Goal: Task Accomplishment & Management: Use online tool/utility

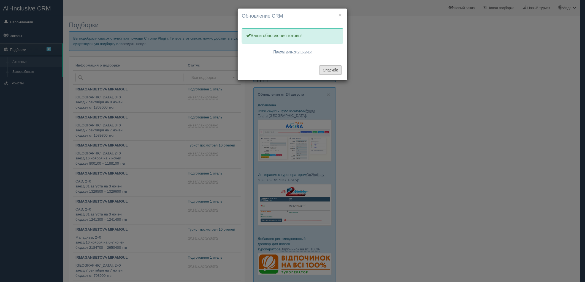
click at [330, 71] on button "Спасибо" at bounding box center [330, 70] width 23 height 9
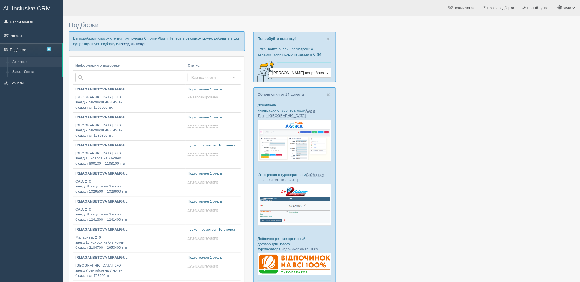
click at [142, 44] on link "создать новую" at bounding box center [134, 44] width 24 height 4
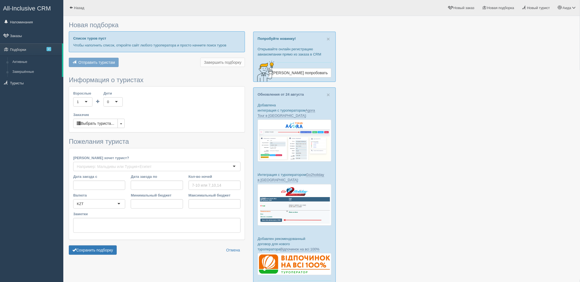
type input "7"
type input "720200"
type input "946800"
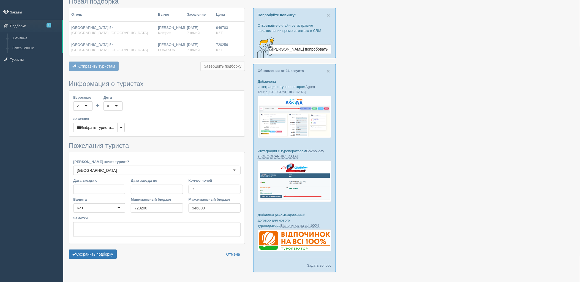
scroll to position [39, 0]
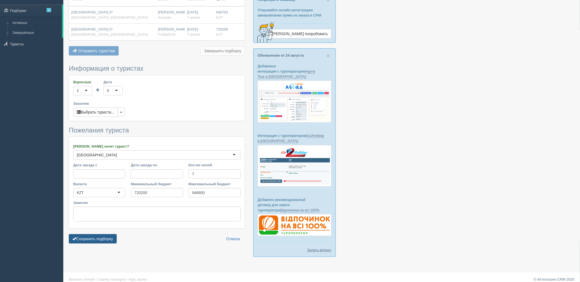
click at [107, 238] on button "Сохранить подборку" at bounding box center [93, 239] width 48 height 9
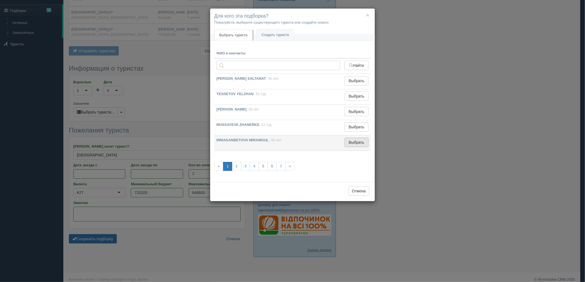
click at [350, 141] on button "Выбрать" at bounding box center [356, 142] width 24 height 9
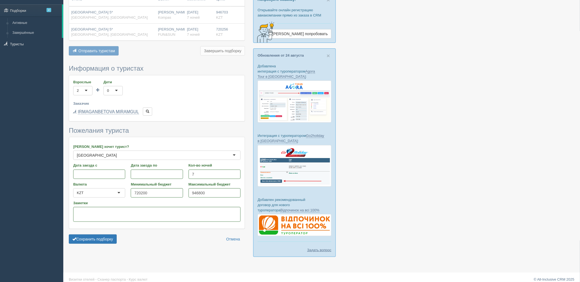
click at [105, 234] on form "Информация о туристах Взрослые 2 2 1 2 3 4 5 6 7 8 9 10 11 12 13 14 15 16 17 18…" at bounding box center [157, 156] width 176 height 182
click at [105, 237] on button "Сохранить подборку" at bounding box center [93, 239] width 48 height 9
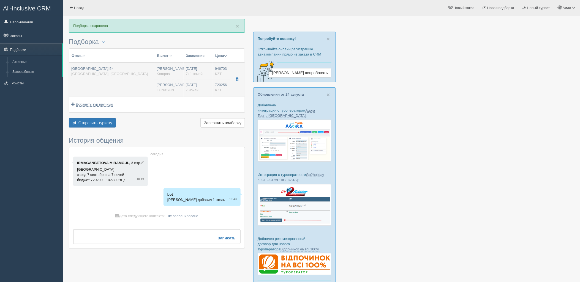
click at [154, 79] on td "Нурсултан Назарбаев NQZ Kompas Нурсултан Назарбаев NQZ FUN&SUN" at bounding box center [168, 80] width 29 height 34
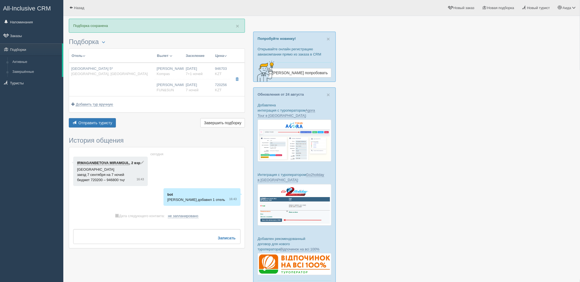
type input "Jw Marriott Hotel Sanya Dadonghai Bay 5*"
type input "https://tophotels.ru/en/hotel/al15226"
type textarea "Отель расположен в бухте Дадунхай, в 7 км от центра города Санья. Аэропорт Фени…"
type input "Китай"
type input "Дадунхай"
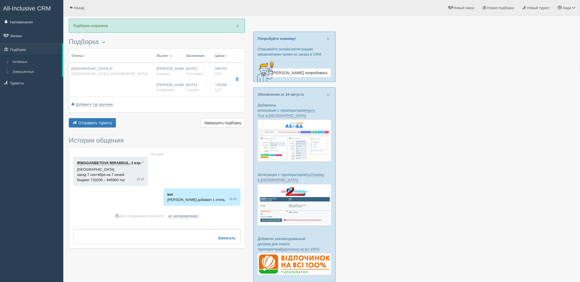
type input "946703.00"
type input "[PERSON_NAME]"
type input "Санья Феникс SYX"
type input "20:20"
type input "06:55"
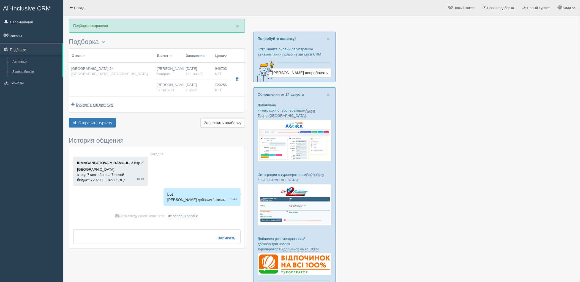
type input "Air Astana"
type input "13:25"
type input "18:25"
type input "7+1"
type input "deluxe ocean room king"
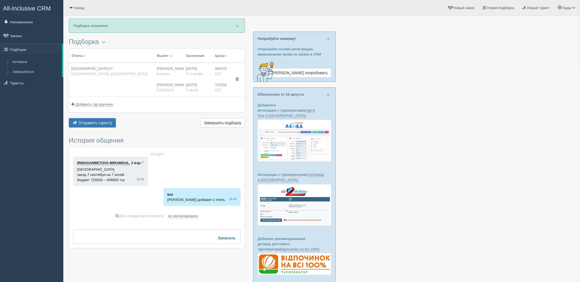
type input "BB - Только завтрак"
type input "Kompas"
type input "https://tourvisor.ru/countries#!/hotel=shanhaitian-hotel"
type input "720256.00"
type input "[PERSON_NAME]"
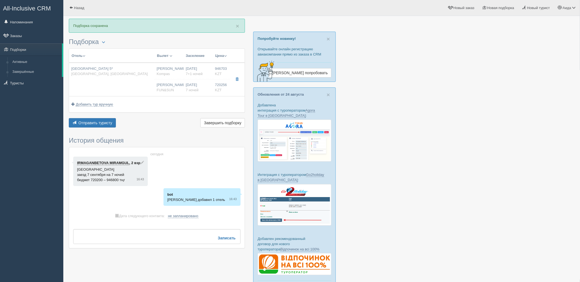
type input "Санья Феникс SYX"
type input "00:05"
type input "09:35"
type input "SCAT"
type input "11:35"
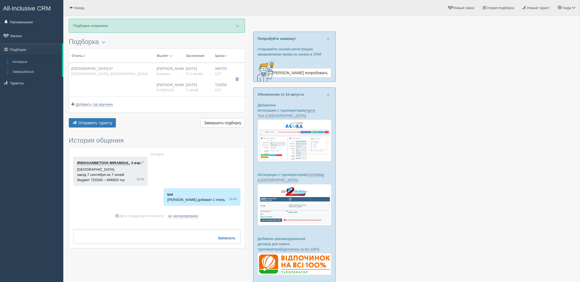
type input "18:05"
type input "7"
type input "deluxe twin room"
type input "BB - Только завтрак"
type input "FUN&SUN"
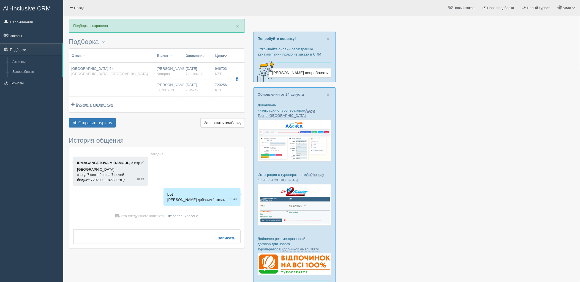
type input "https://tourvisor.ru/countries#!/hotel=shanhaitian-hotel"
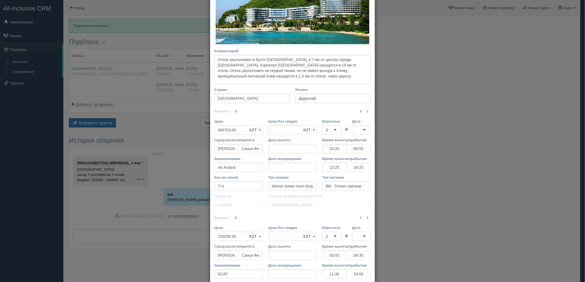
scroll to position [144, 0]
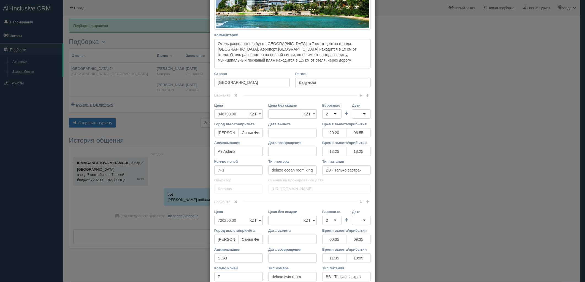
type input "946703.00"
drag, startPoint x: 237, startPoint y: 114, endPoint x: 176, endPoint y: 118, distance: 61.8
click at [176, 118] on div "× Редактировать тур Название отеля Jw Marriott Hotel Sanya Dadonghai Bay 5* Ссы…" at bounding box center [292, 141] width 585 height 282
type input "937300"
drag, startPoint x: 233, startPoint y: 222, endPoint x: 205, endPoint y: 225, distance: 28.3
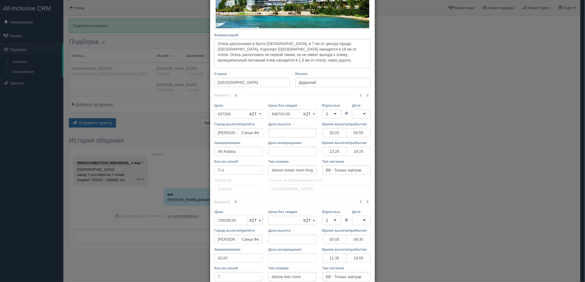
click at [205, 225] on div "× Редактировать тур Название отеля Jw Marriott Hotel Sanya Dadonghai Bay 5* Ссы…" at bounding box center [292, 141] width 585 height 282
type input "720256.00"
type input "1"
type input "713500"
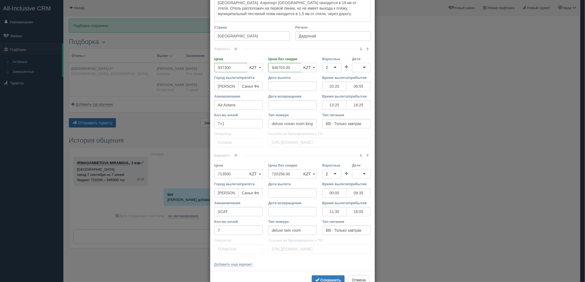
scroll to position [207, 0]
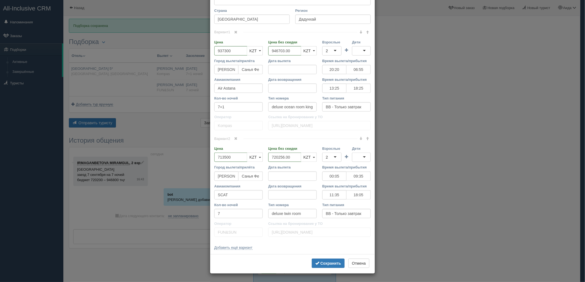
click at [328, 258] on div "Сохранить Отмена" at bounding box center [292, 264] width 165 height 19
click at [327, 259] on button "Сохранить" at bounding box center [328, 263] width 33 height 9
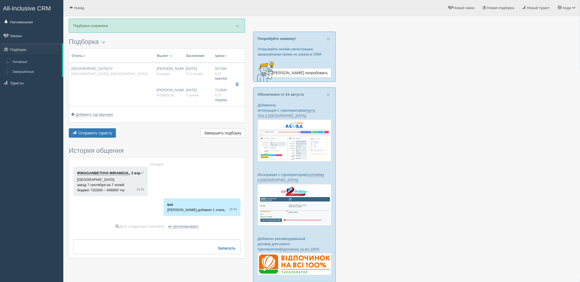
click at [85, 128] on div "Отель Разделить отели... Вылет Выезд Авиа Автобус Заселение Цена Дешёвые вначале" at bounding box center [157, 93] width 176 height 91
click at [89, 131] on span "Отправить туристу" at bounding box center [95, 133] width 34 height 4
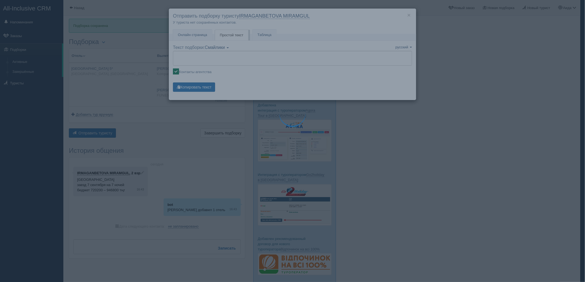
type textarea "🌞 Добрый день! Предлагаем Вам рассмотреть следующие варианты: 🌎 Китай, Дадунхай…"
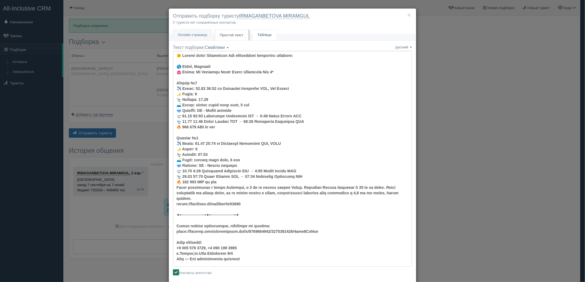
click at [255, 32] on link "Таблица" at bounding box center [264, 34] width 24 height 11
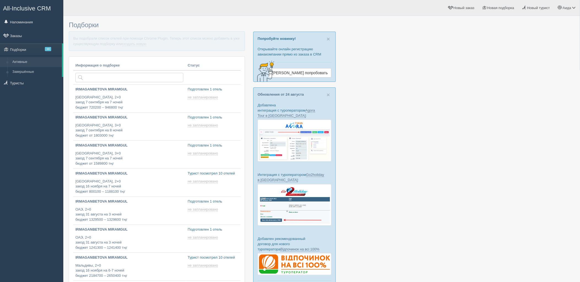
type input "2025-08-24 17:40"
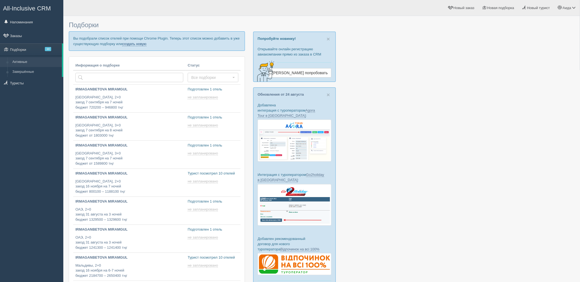
click at [134, 44] on link "создать новую" at bounding box center [134, 44] width 24 height 4
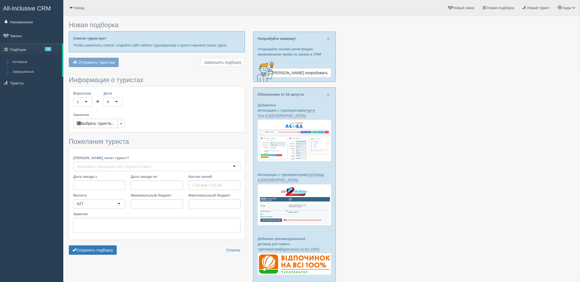
type input "7"
type input "2205300"
type input "2736100"
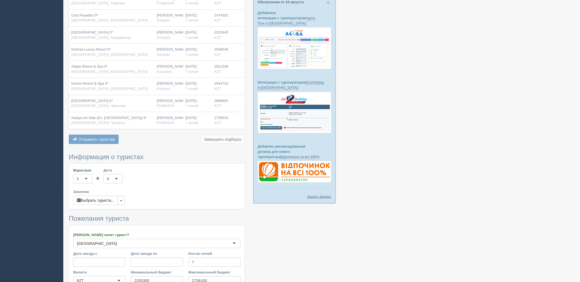
scroll to position [171, 0]
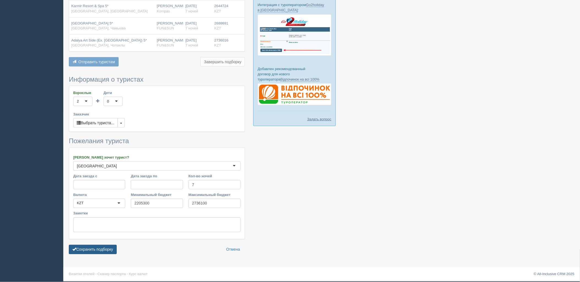
drag, startPoint x: 102, startPoint y: 248, endPoint x: 108, endPoint y: 249, distance: 6.4
click at [102, 248] on button "Сохранить подборку" at bounding box center [93, 249] width 48 height 9
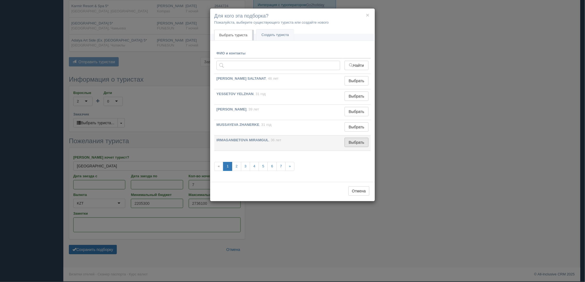
click at [349, 145] on button "Выбрать" at bounding box center [356, 142] width 24 height 9
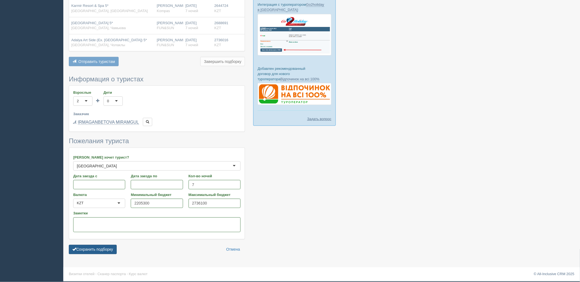
click at [97, 249] on button "Сохранить подборку" at bounding box center [93, 249] width 48 height 9
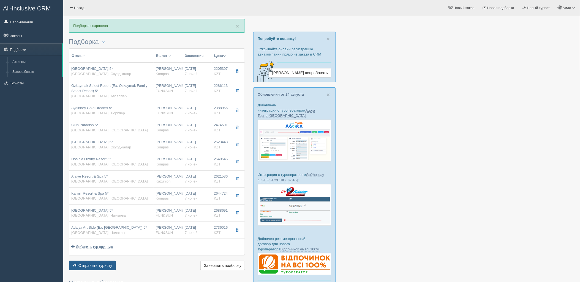
click at [107, 263] on button "Отправить туристу Отправить" at bounding box center [92, 265] width 47 height 9
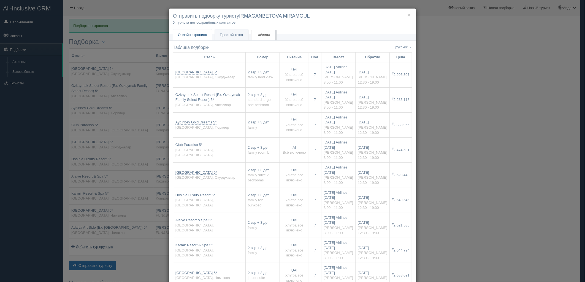
click at [194, 38] on link "Онлайн страница Онлайн" at bounding box center [192, 34] width 39 height 11
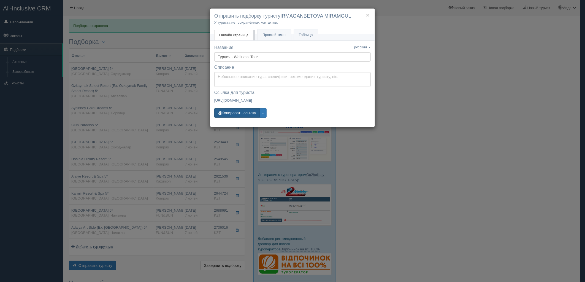
click at [234, 114] on button "Копировать ссылку" at bounding box center [236, 112] width 45 height 9
click at [221, 116] on button "Копировать ссылку" at bounding box center [236, 112] width 45 height 9
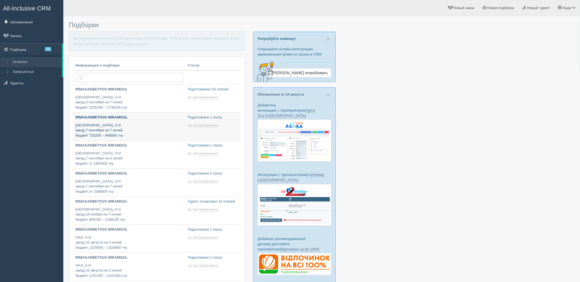
type input "[DATE] 17:40"
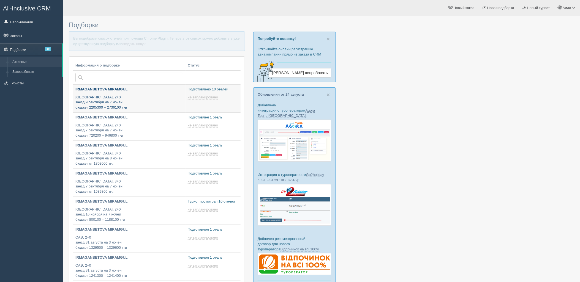
type input "[DATE] 17:45"
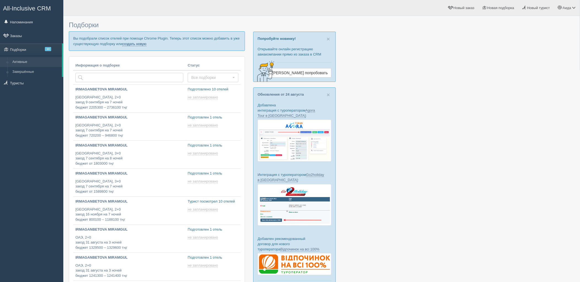
click at [140, 42] on link "создать новую" at bounding box center [134, 44] width 24 height 4
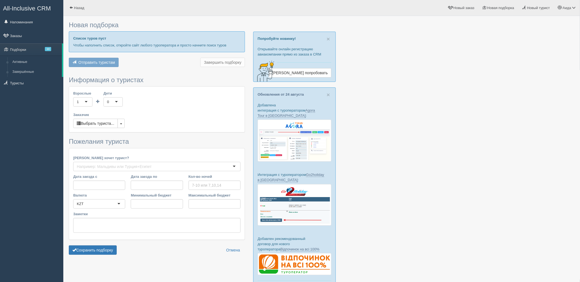
type input "7"
type input "1055600"
type input "1333400"
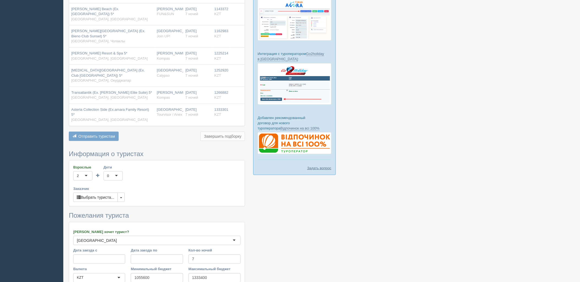
scroll to position [181, 0]
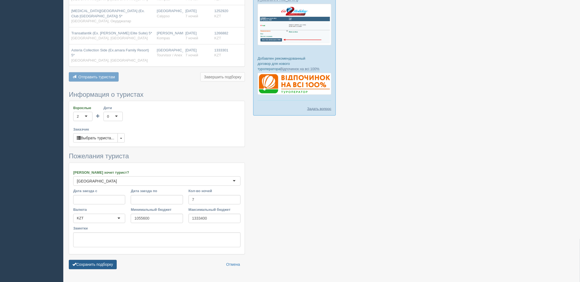
click at [107, 260] on button "Сохранить подборку" at bounding box center [93, 264] width 48 height 9
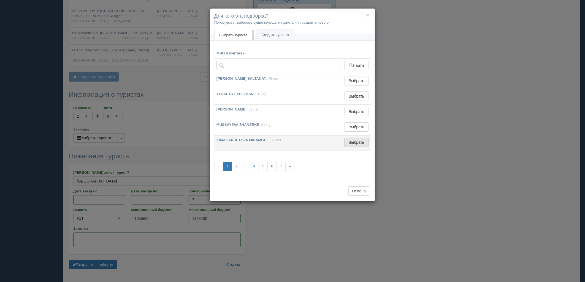
click at [351, 145] on button "Выбрать" at bounding box center [356, 142] width 24 height 9
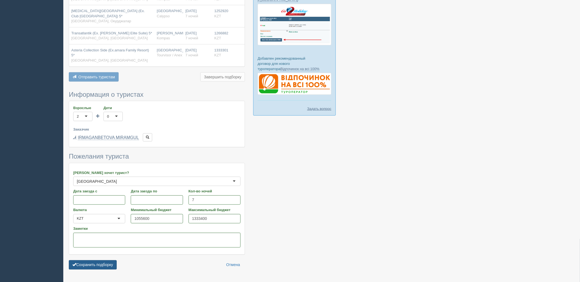
click at [101, 261] on button "Сохранить подборку" at bounding box center [93, 265] width 48 height 9
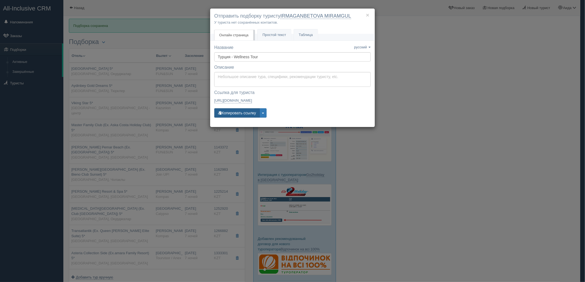
click at [235, 112] on button "Копировать ссылку" at bounding box center [236, 112] width 45 height 9
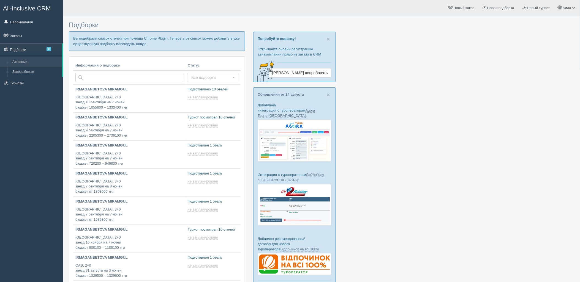
click at [141, 45] on link "создать новую" at bounding box center [134, 44] width 24 height 4
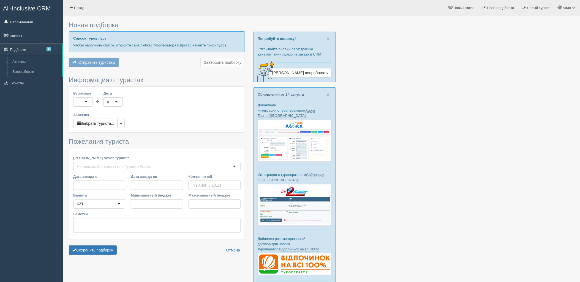
type input "5-6"
type input "514800"
type input "652600"
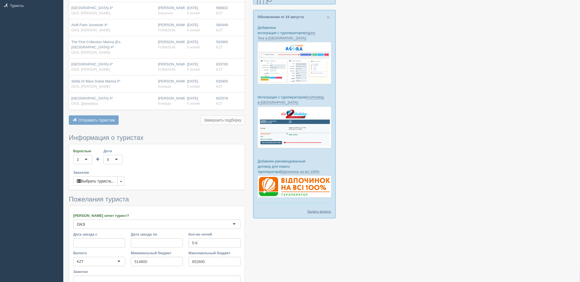
scroll to position [136, 0]
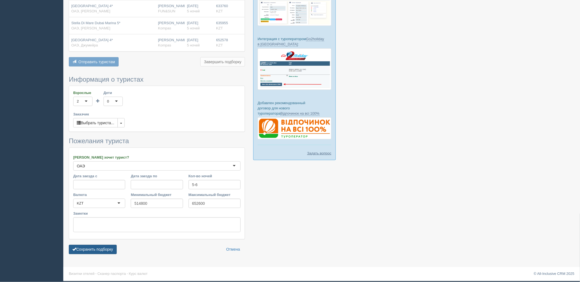
click at [99, 246] on button "Сохранить подборку" at bounding box center [93, 249] width 48 height 9
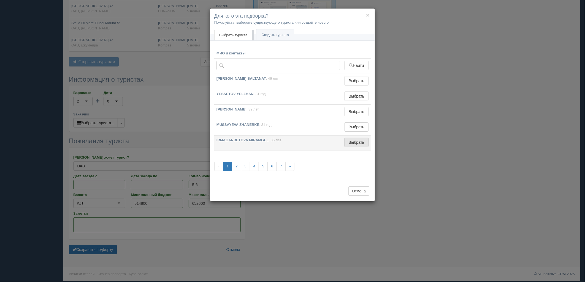
click at [356, 142] on button "Выбрать" at bounding box center [356, 142] width 24 height 9
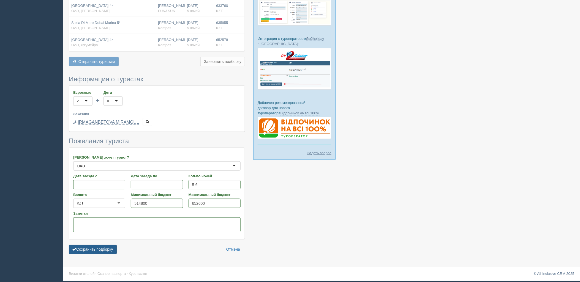
click at [112, 250] on button "Сохранить подборку" at bounding box center [93, 249] width 48 height 9
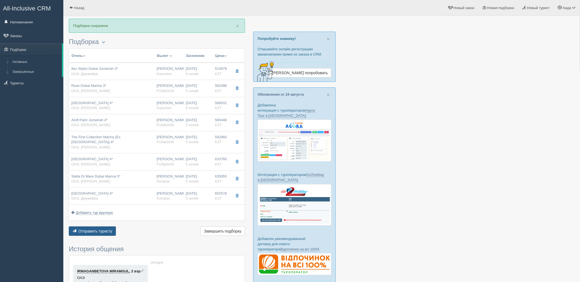
click at [95, 228] on button "Отправить туристу Отправить" at bounding box center [92, 231] width 47 height 9
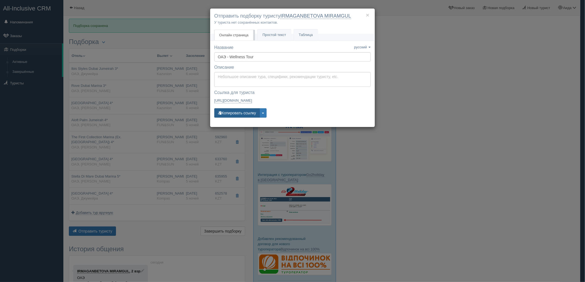
click at [234, 112] on button "Копировать ссылку" at bounding box center [236, 112] width 45 height 9
click at [243, 113] on button "Копировать ссылку" at bounding box center [236, 112] width 45 height 9
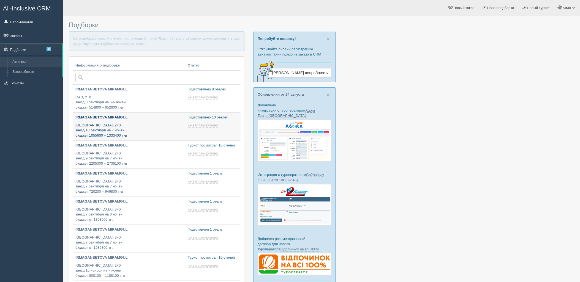
type input "[DATE] 17:45"
type input "[DATE] 17:50"
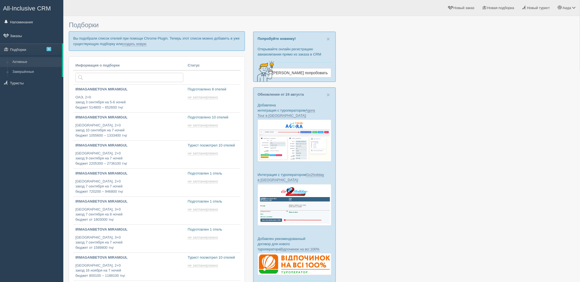
type input "[DATE] 18:00"
click at [141, 45] on link "создать новую" at bounding box center [134, 44] width 24 height 4
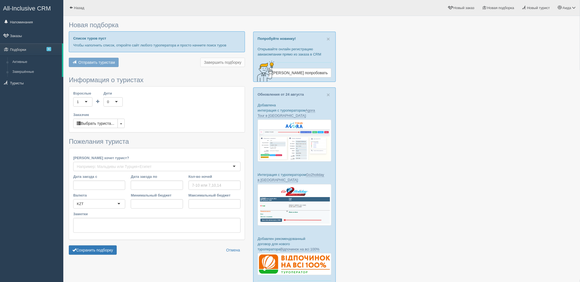
type input "5-7"
type input "1779400"
type input "2147400"
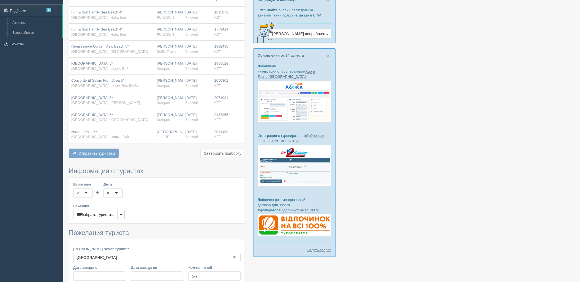
scroll to position [102, 0]
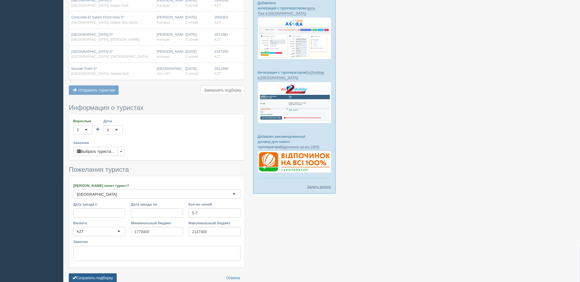
click at [111, 277] on button "Сохранить подборку" at bounding box center [93, 278] width 48 height 9
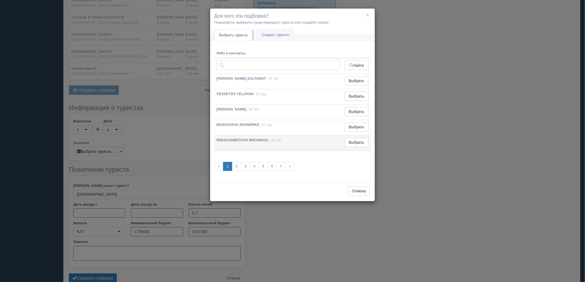
click at [347, 148] on td "Выбрать Выбран" at bounding box center [356, 143] width 28 height 15
click at [351, 146] on button "Выбрать" at bounding box center [356, 142] width 24 height 9
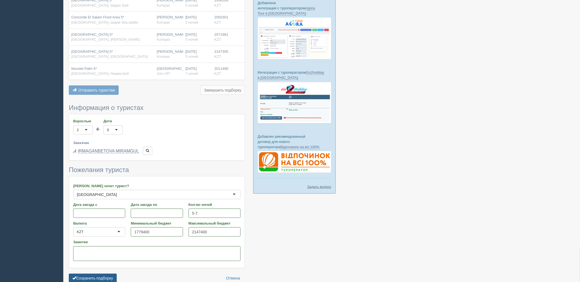
click at [110, 279] on button "Сохранить подборку" at bounding box center [93, 278] width 48 height 9
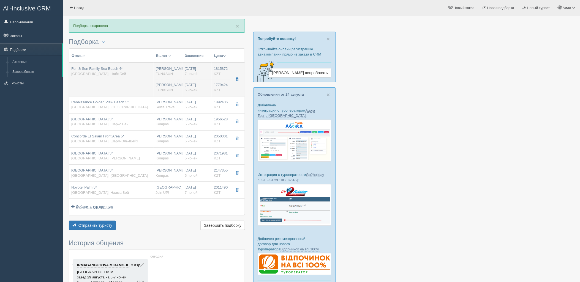
click at [154, 88] on td "[PERSON_NAME] FUN&SUN [PERSON_NAME] FUN&SUN" at bounding box center [168, 80] width 29 height 34
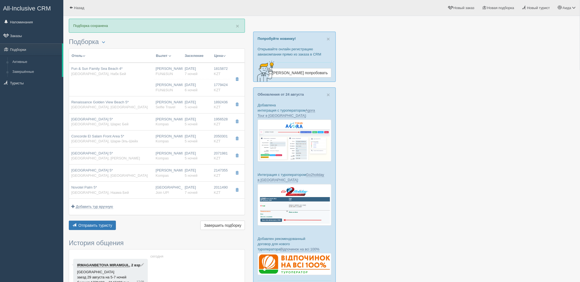
type input "Fun & Sun Family Sea Beach 4*"
type input "[GEOGRAPHIC_DATA]"
type input "Набк Бей"
type input "1815872.00"
type input "[PERSON_NAME]"
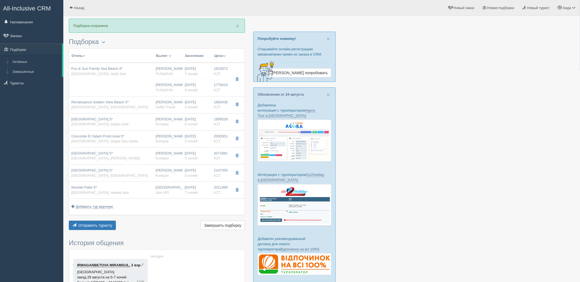
type input "Шарм-эль-Шейх SSH"
type input "09:20"
type input "13:30"
type input "Air Astana"
type input "14:35"
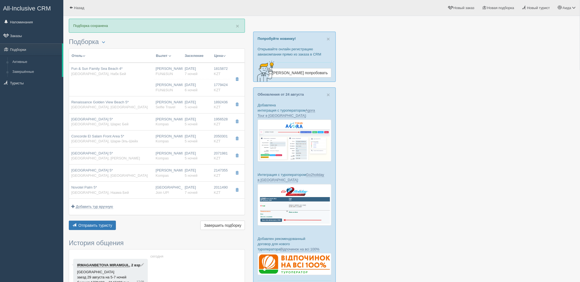
type input "22:25"
type input "7"
type input "family pool view"
type input "AI - Все Включено"
type input "FUN&SUN"
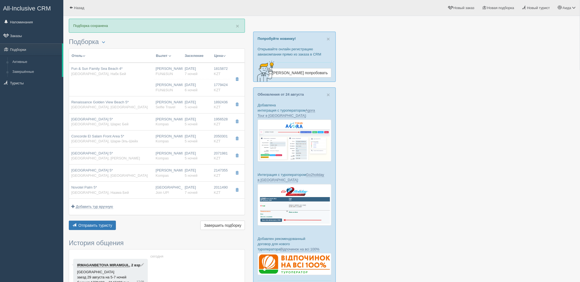
type input "https://tourvisor.ru/countries#!/hotel=fun-sun-family-sea-beach"
type input "1779424.00"
type input "[PERSON_NAME]"
type input "Шарм-эль-Шейх SSH"
type input "08:50"
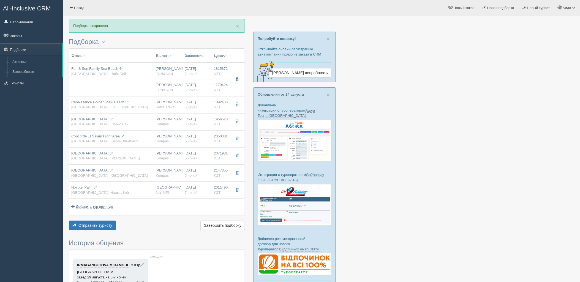
type input "13:30"
type input "Air Astana"
type input "23:59"
type input "08:00"
type input "6"
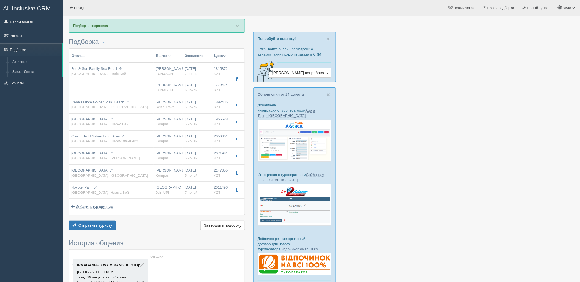
type input "family pool view"
type input "AI - Все Включено"
type input "FUN&SUN"
type input "https://tourvisor.ru/countries#!/hotel=fun-sun-family-sea-beach"
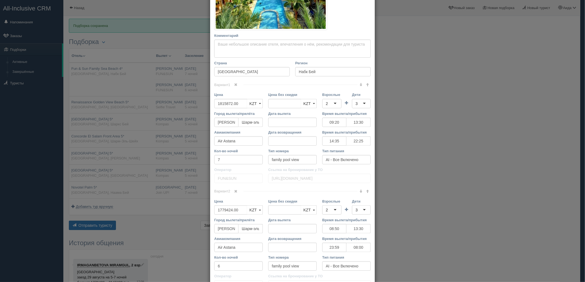
scroll to position [133, 0]
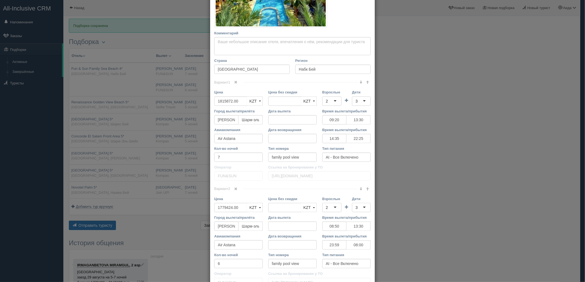
click at [240, 81] on span "Вариант 1" at bounding box center [228, 82] width 29 height 4
drag, startPoint x: 235, startPoint y: 81, endPoint x: 254, endPoint y: 102, distance: 28.1
click at [235, 81] on span at bounding box center [235, 82] width 3 height 3
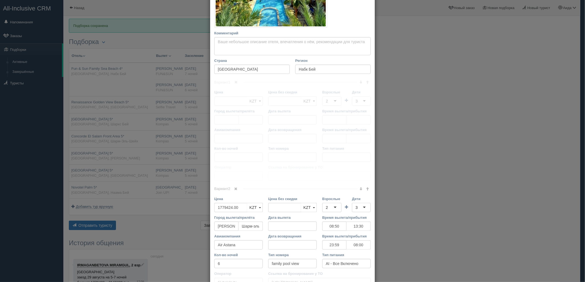
scroll to position [77, 0]
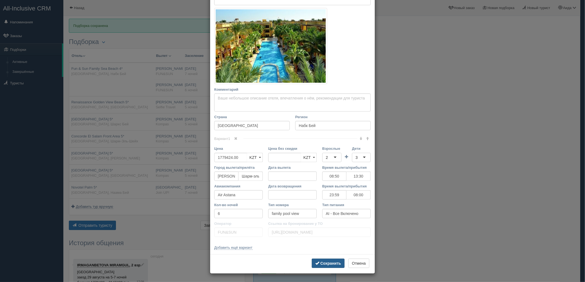
click at [328, 264] on button "Сохранить" at bounding box center [328, 263] width 33 height 9
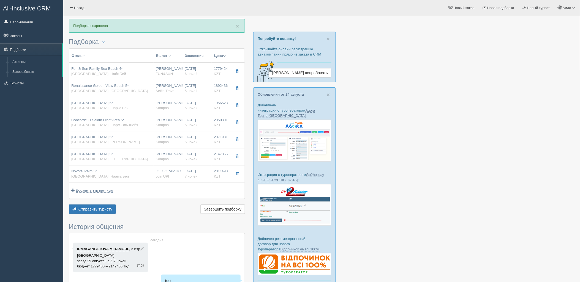
click at [121, 206] on div "Отправить туристу Отправить Завершить подборку Активировать подборку Добавить и…" at bounding box center [157, 210] width 176 height 11
click at [114, 203] on div "Отель Разделить отели... Вылет Выезд Авиа Автобус Заселение Цена Дешёвые вначале" at bounding box center [157, 131] width 176 height 167
click at [109, 202] on div "Отель Разделить отели... Вылет Выезд Авиа Автобус Заселение Цена Дешёвые вначале" at bounding box center [157, 131] width 176 height 167
click at [111, 205] on button "Отправить туристу Отправить" at bounding box center [92, 209] width 47 height 9
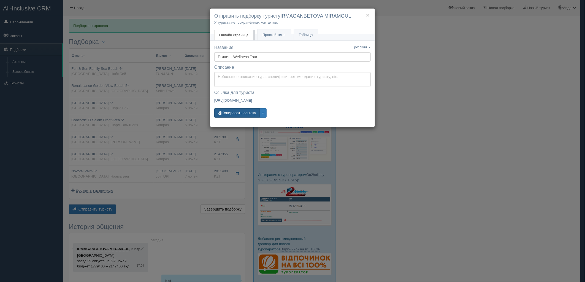
click at [242, 113] on button "Копировать ссылку" at bounding box center [236, 112] width 45 height 9
click at [493, 132] on div "× Отправить подборку туристу IRMAGANBETOVA MIRAMGUL У туриста нет сохранённых к…" at bounding box center [292, 141] width 585 height 282
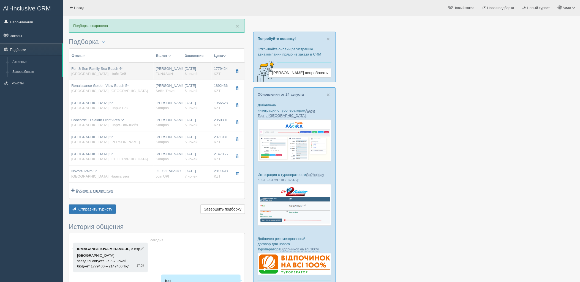
click at [177, 74] on div "Нурсултан Назарбаев NQZ FUN&SUN" at bounding box center [168, 71] width 25 height 10
type input "08:50"
type input "13:30"
type input "23:59"
type input "08:00"
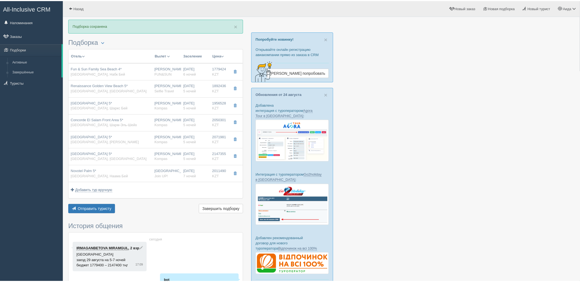
scroll to position [0, 0]
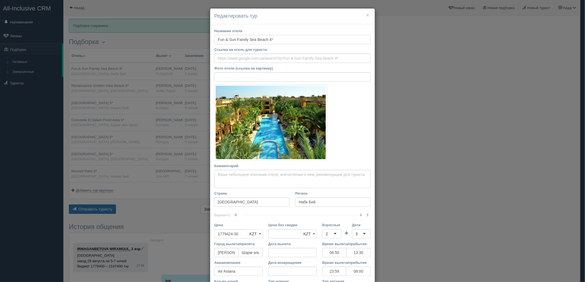
drag, startPoint x: 275, startPoint y: 40, endPoint x: 216, endPoint y: 40, distance: 58.4
click at [214, 40] on input "Fun & Sun Family Sea Beach 4*" at bounding box center [292, 39] width 156 height 9
click at [409, 108] on div "× Редактировать тур Название отеля Fun & Sun Family Sea Beach 4* Ссылка на отел…" at bounding box center [292, 141] width 585 height 282
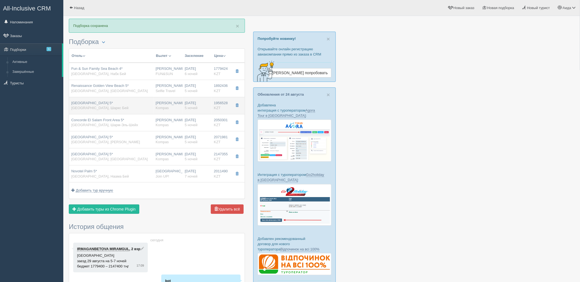
click at [132, 107] on div "Sunrise Arabian Beach Resort 5* Египет, Шаркс Бей" at bounding box center [111, 106] width 80 height 10
type input "[GEOGRAPHIC_DATA] 5*"
type input "https://www.tripadvisor.ru/Hotel_Review-g297555-d3573109-Reviews-Sunrise_Arabia…"
type input "Шаркс Бей"
type input "1956528.00"
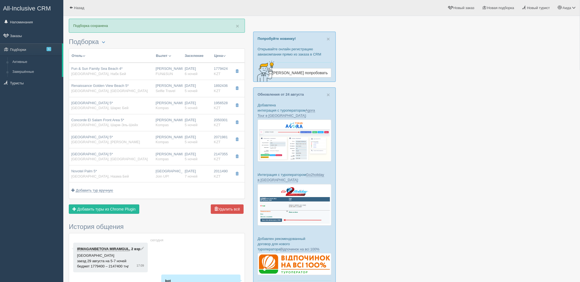
type input "04:05"
type input "08:05"
type input "[DATE] Airlines"
type input "09:30"
type input "17:30"
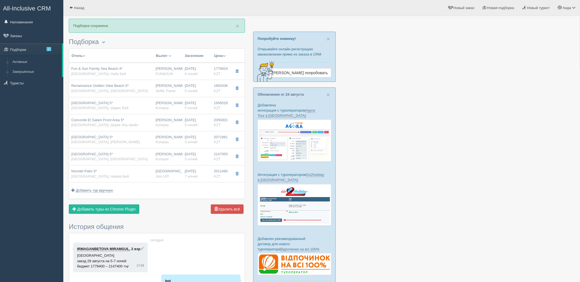
type input "5"
type input "family suite"
type input "Kompas"
type input "https://tourvisor.ru/countries#!/hotel=sunrise-select-arabian-beach-resort"
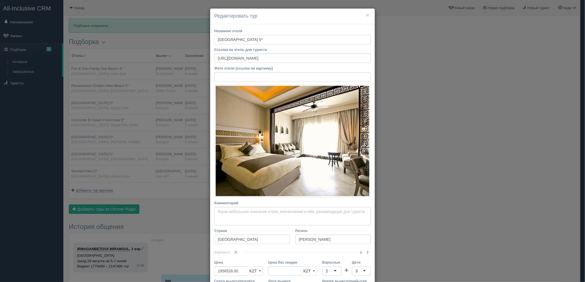
drag, startPoint x: 285, startPoint y: 40, endPoint x: 202, endPoint y: 50, distance: 84.0
click at [202, 50] on div "× Редактировать тур Название отеля Sunrise Arabian Beach Resort 5* Ссылка на от…" at bounding box center [292, 141] width 585 height 282
click at [462, 83] on div "× Редактировать тур Название отеля Sunrise Arabian Beach Resort 5* Ссылка на от…" at bounding box center [292, 141] width 585 height 282
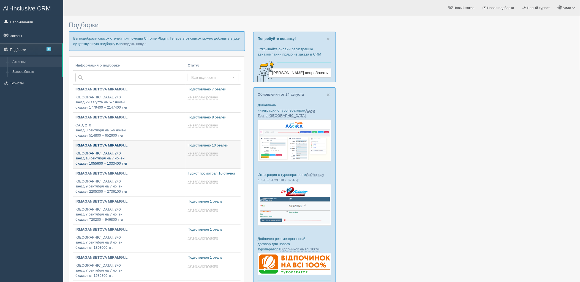
type input "[DATE] 17:50"
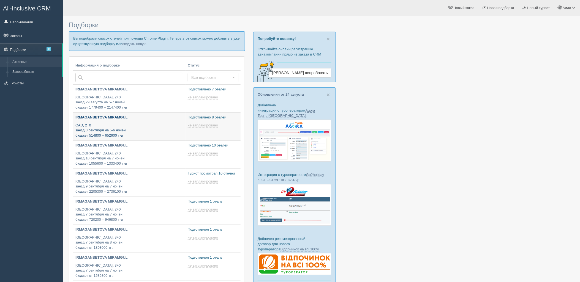
type input "[DATE] 18:00"
type input "[DATE] 18:05"
click at [126, 42] on link "создать новую" at bounding box center [134, 44] width 24 height 4
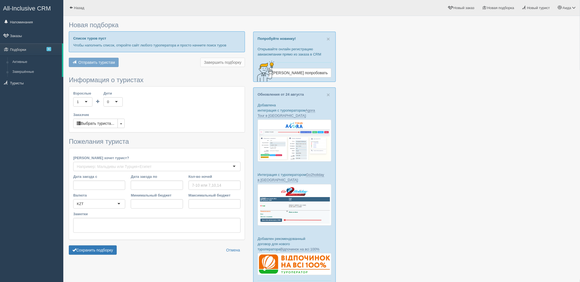
type input "5"
type input "790200"
type input "1143000"
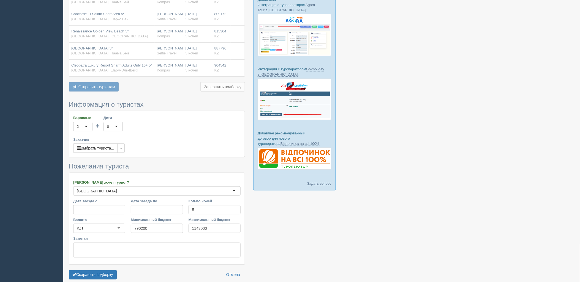
scroll to position [110, 0]
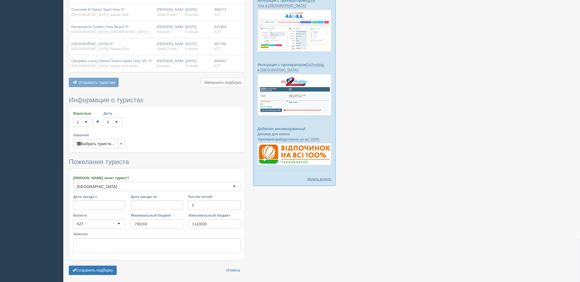
click at [88, 276] on form "Информация о туристах Взрослые 2 2 1 2 3 4 5 6 7 8 9 10 11 12 13 14 15 16 17 18…" at bounding box center [157, 187] width 176 height 181
click at [90, 273] on button "Сохранить подборку" at bounding box center [93, 270] width 48 height 9
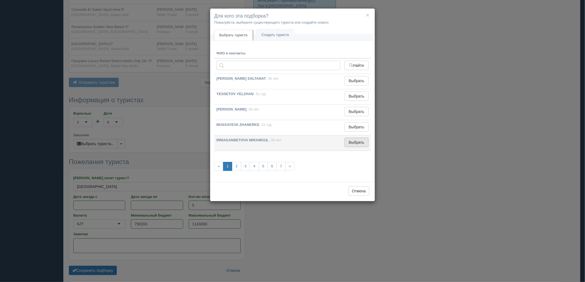
click at [349, 142] on button "Выбрать" at bounding box center [356, 142] width 24 height 9
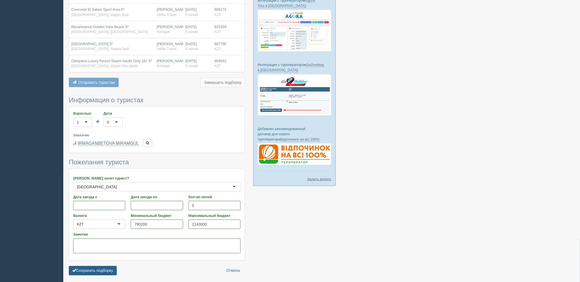
click at [97, 268] on button "Сохранить подборку" at bounding box center [93, 271] width 48 height 9
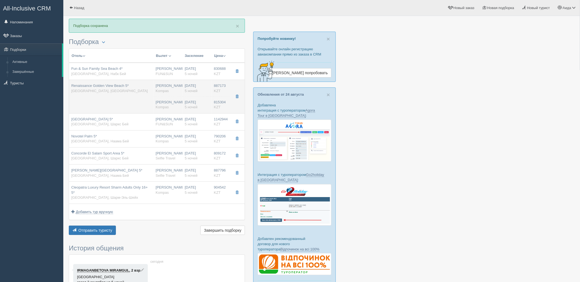
click at [127, 106] on td "Renaissance Golden View Beach 5* [GEOGRAPHIC_DATA], [GEOGRAPHIC_DATA]" at bounding box center [111, 96] width 85 height 33
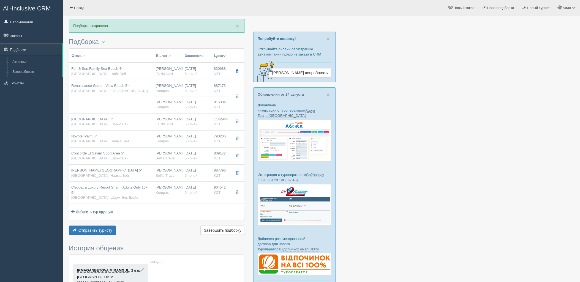
type input "Renaissance Golden View Beach 5*"
type input "[URL][DOMAIN_NAME]"
type input "[GEOGRAPHIC_DATA]"
type input "Хадаба"
type input "887173.00"
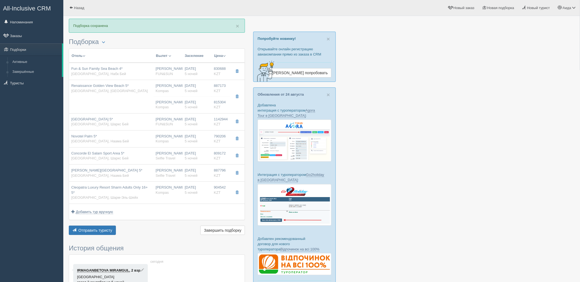
type input "[PERSON_NAME]"
type input "Шарм-эль-Шейх SSH"
type input "04:05"
type input "08:05"
type input "[DATE] Airlines"
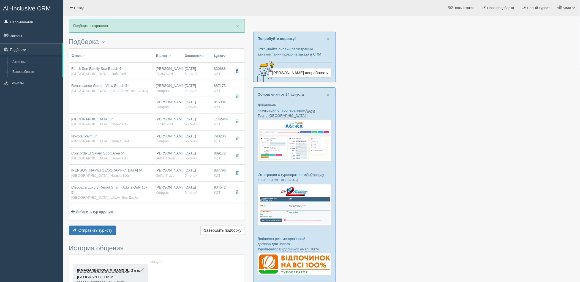
type input "09:30"
type input "17:30"
type input "5"
type input "premium suite"
type input "AI - Все Включено"
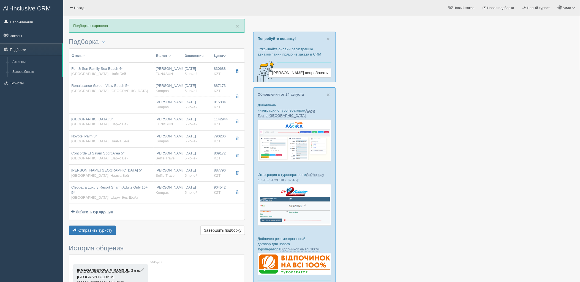
type input "Kompas"
type input "[URL][DOMAIN_NAME]"
type input "815304.00"
type input "[PERSON_NAME]"
type input "Шарм-эль-Шейх SSH"
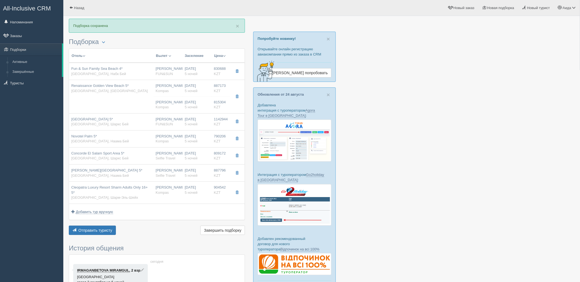
type input "04:05"
type input "08:05"
type input "[DATE] Airlines"
type input "09:30"
type input "17:30"
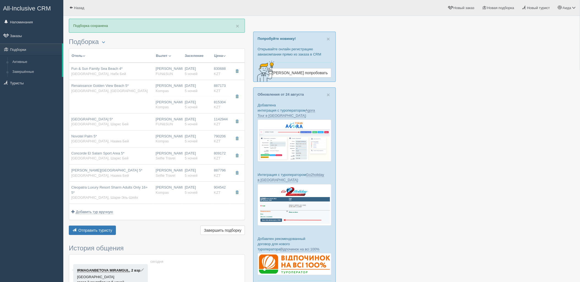
type input "5"
type input "premium suite"
type input "BB - Только завтрак"
type input "Kompas"
type input "[URL][DOMAIN_NAME]"
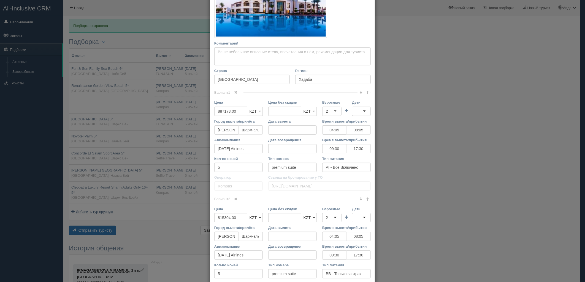
scroll to position [120, 0]
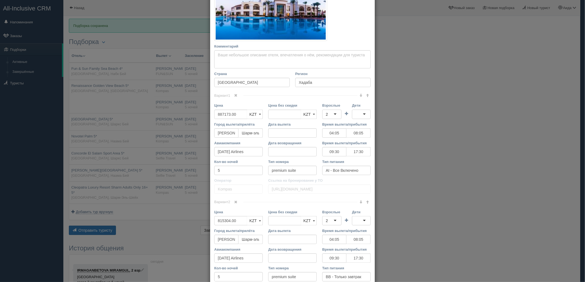
click at [447, 178] on div "× Редактировать тур Название отеля [GEOGRAPHIC_DATA] 5* Ссылка на отель для тур…" at bounding box center [292, 141] width 585 height 282
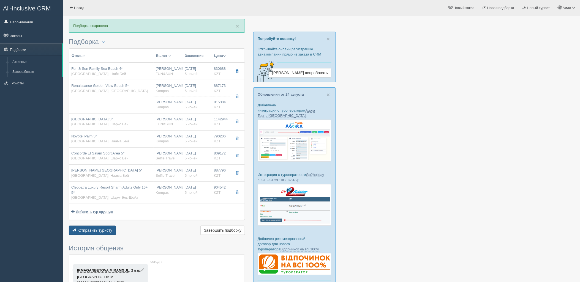
click at [79, 228] on button "Отправить туристу Отправить" at bounding box center [92, 230] width 47 height 9
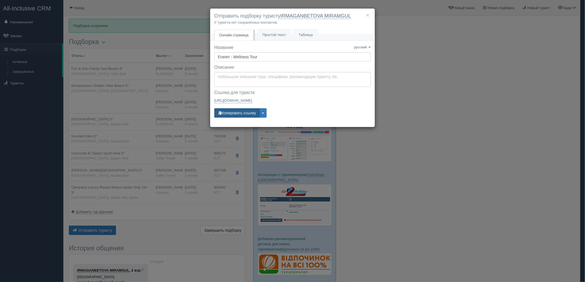
click at [238, 117] on button "Копировать ссылку" at bounding box center [236, 112] width 45 height 9
